Goal: Task Accomplishment & Management: Use online tool/utility

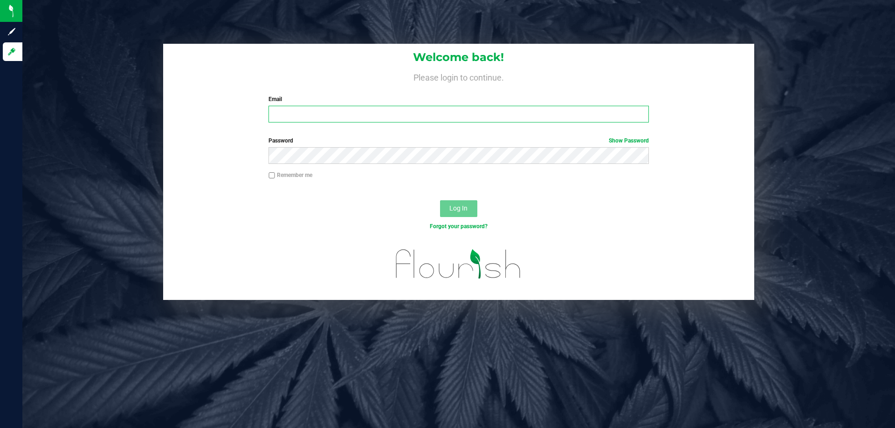
click at [284, 117] on input "Email" at bounding box center [458, 114] width 380 height 17
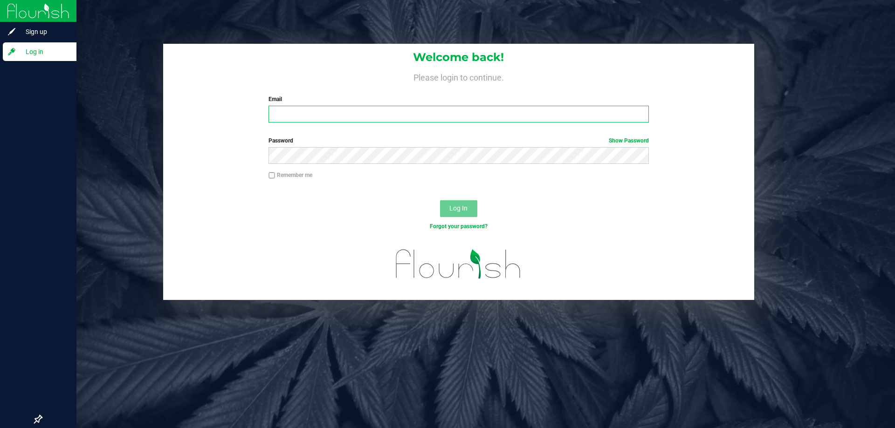
type input "+"
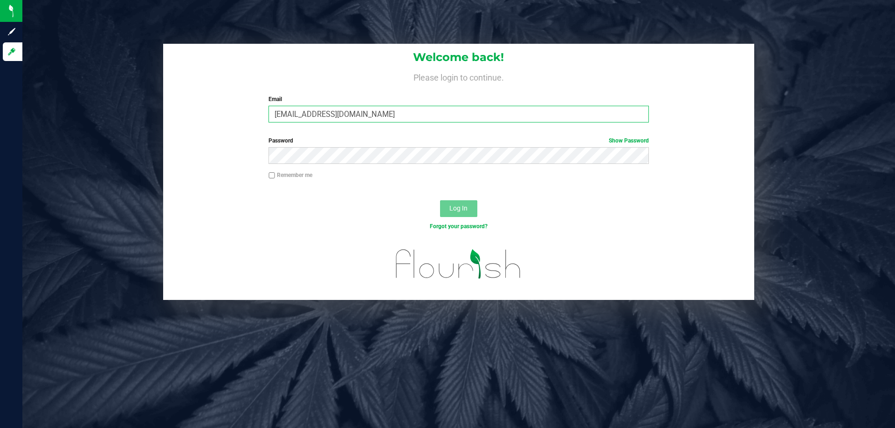
type input "[EMAIL_ADDRESS][DOMAIN_NAME]"
click at [450, 197] on div "Log In" at bounding box center [458, 211] width 591 height 31
click at [454, 205] on span "Log In" at bounding box center [458, 208] width 18 height 7
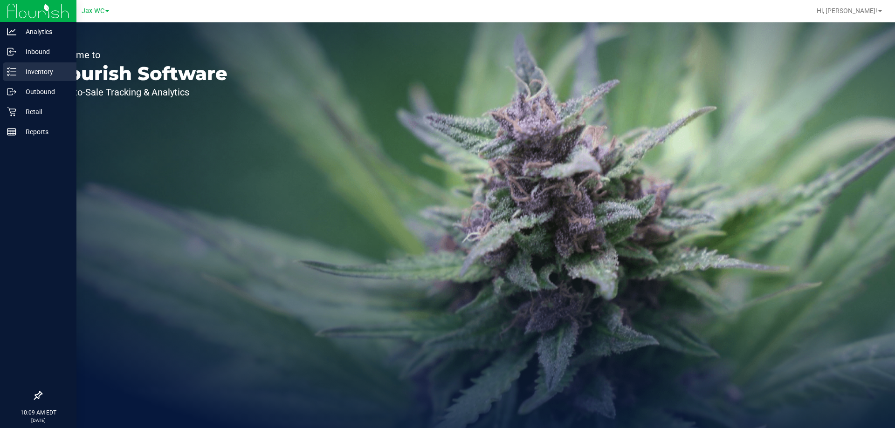
click at [36, 75] on p "Inventory" at bounding box center [44, 71] width 56 height 11
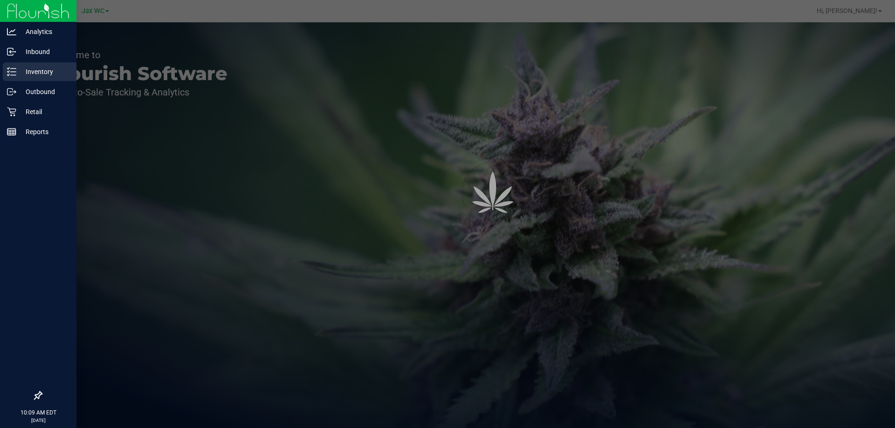
click at [41, 71] on p "Inventory" at bounding box center [44, 71] width 56 height 11
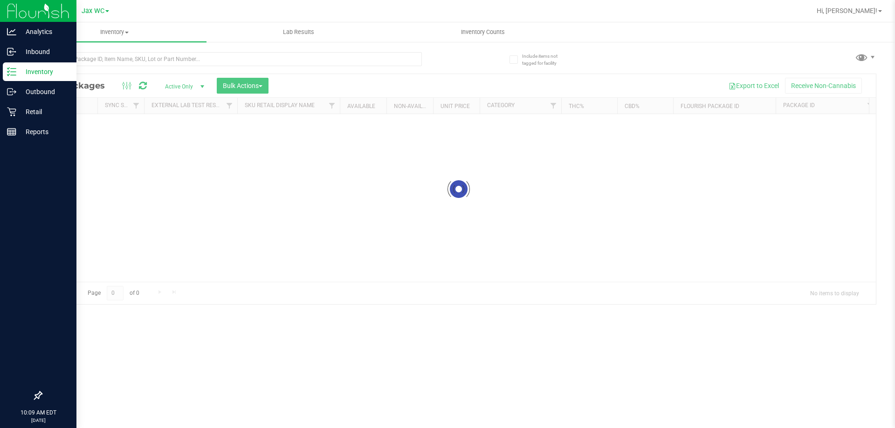
click at [41, 71] on p "Inventory" at bounding box center [44, 71] width 56 height 11
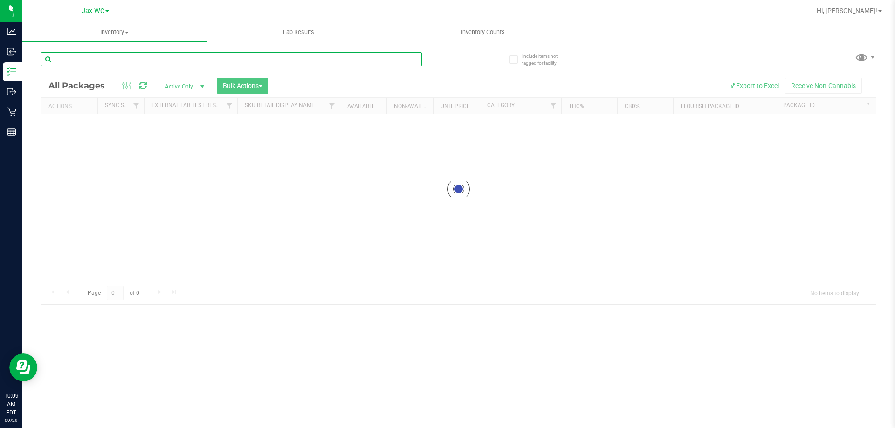
click at [103, 58] on input "text" at bounding box center [231, 59] width 381 height 14
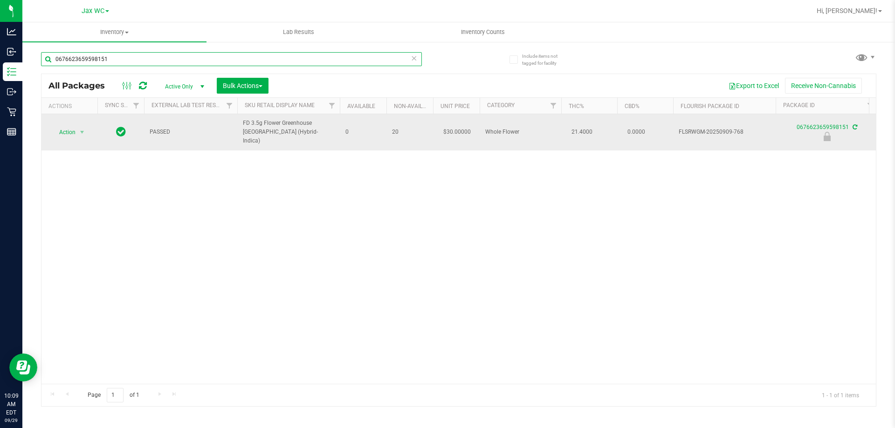
type input "0676623659598151"
click at [68, 129] on span "Action" at bounding box center [63, 132] width 25 height 13
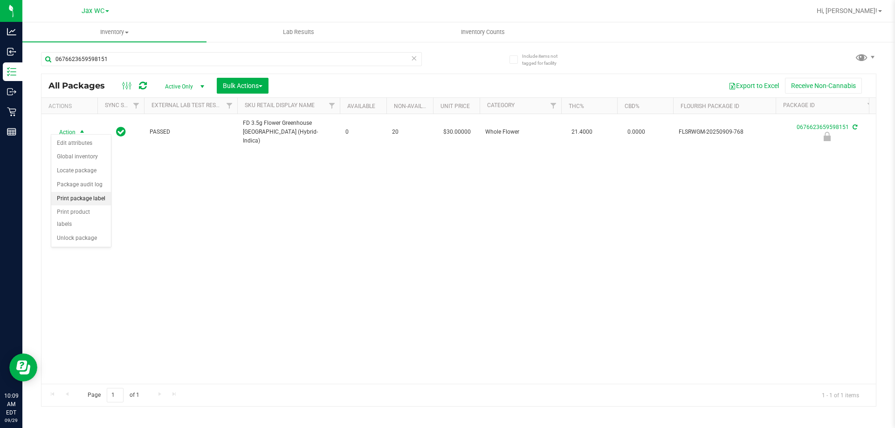
click at [78, 197] on li "Print package label" at bounding box center [81, 199] width 60 height 14
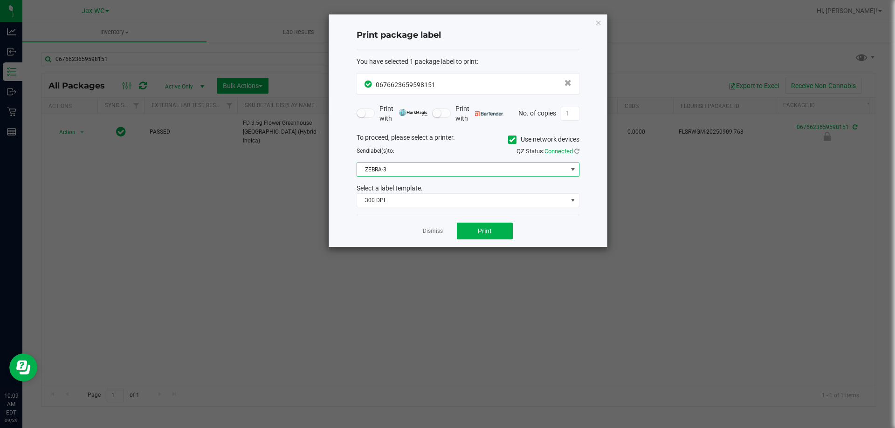
click at [401, 167] on span "ZEBRA-3" at bounding box center [462, 169] width 210 height 13
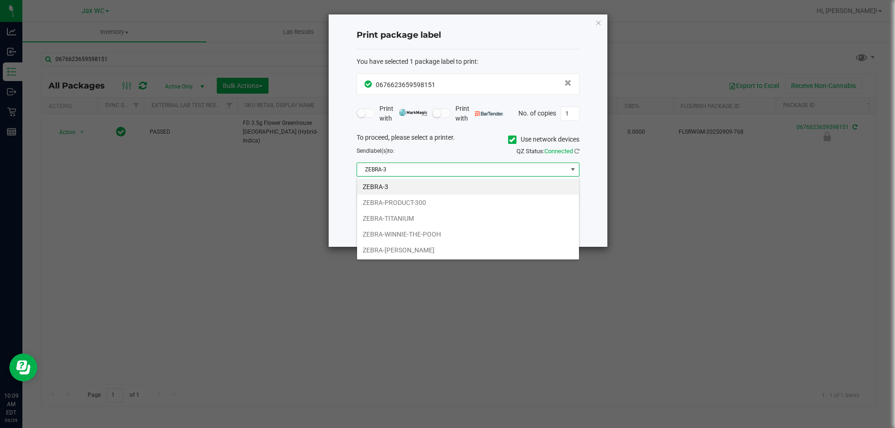
scroll to position [14, 223]
click at [432, 239] on li "ZEBRA-WINNIE-THE-POOH" at bounding box center [468, 235] width 222 height 16
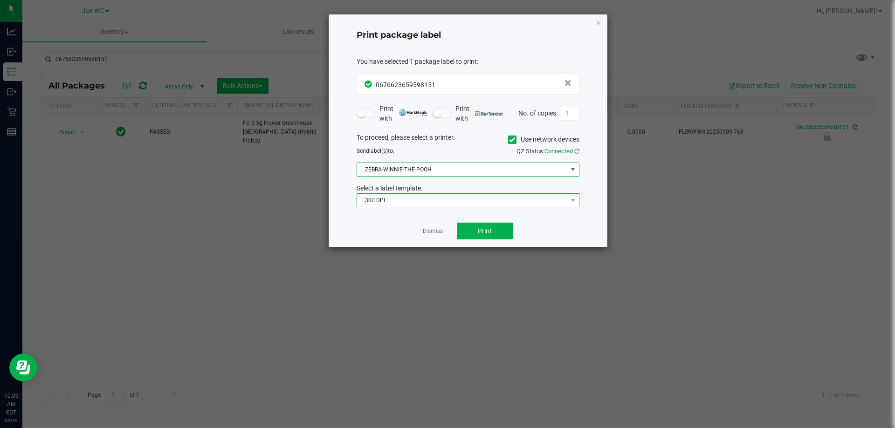
click at [428, 205] on span "300 DPI" at bounding box center [462, 200] width 210 height 13
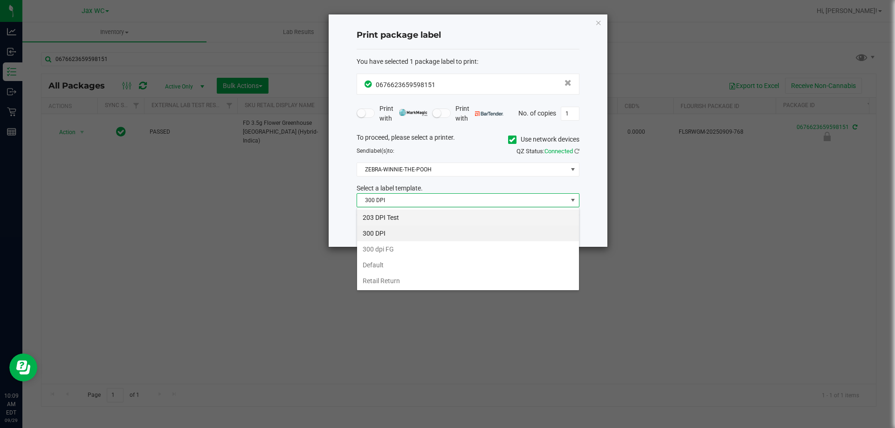
click at [417, 217] on li "203 DPI Test" at bounding box center [468, 218] width 222 height 16
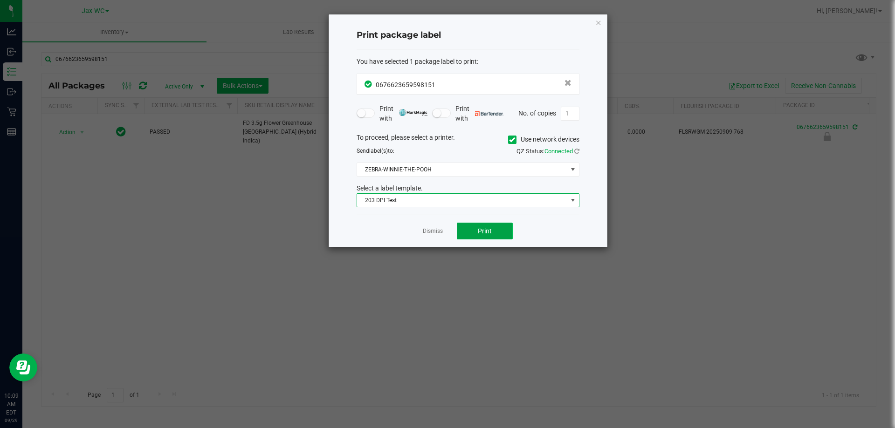
click at [483, 226] on button "Print" at bounding box center [485, 231] width 56 height 17
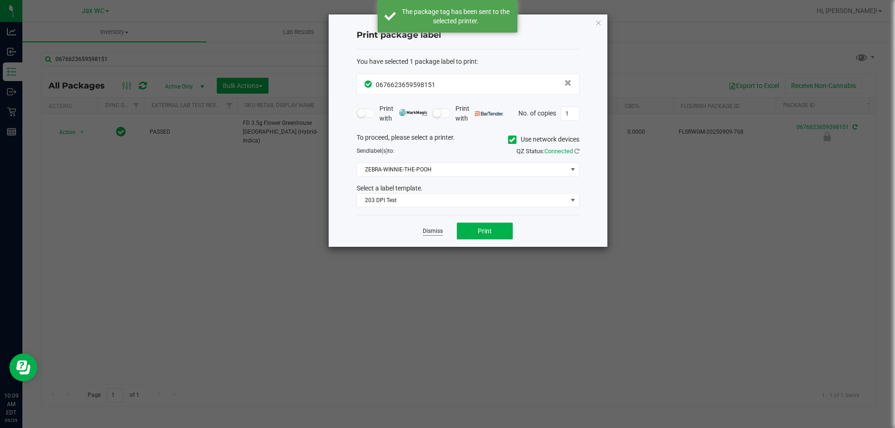
click at [439, 230] on link "Dismiss" at bounding box center [433, 231] width 20 height 8
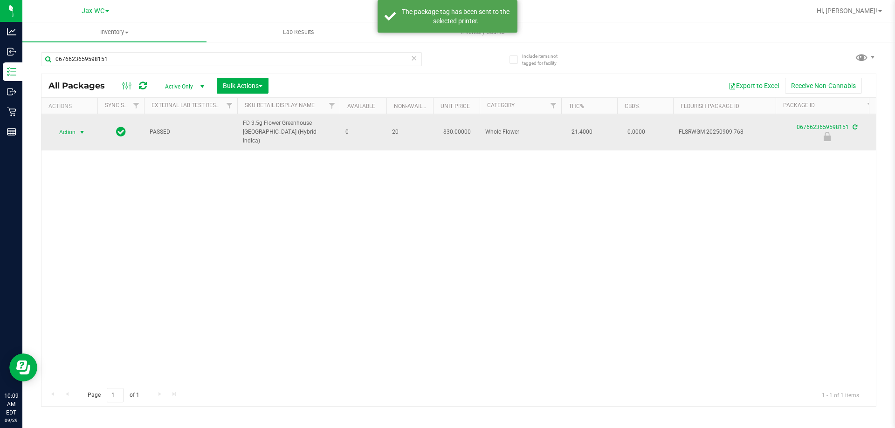
click at [82, 131] on span "select" at bounding box center [81, 132] width 7 height 7
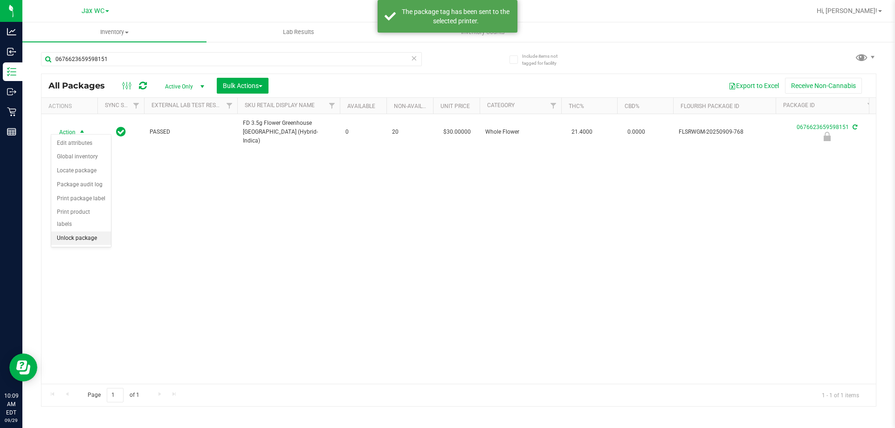
click at [64, 232] on li "Unlock package" at bounding box center [81, 239] width 60 height 14
